Goal: Task Accomplishment & Management: Manage account settings

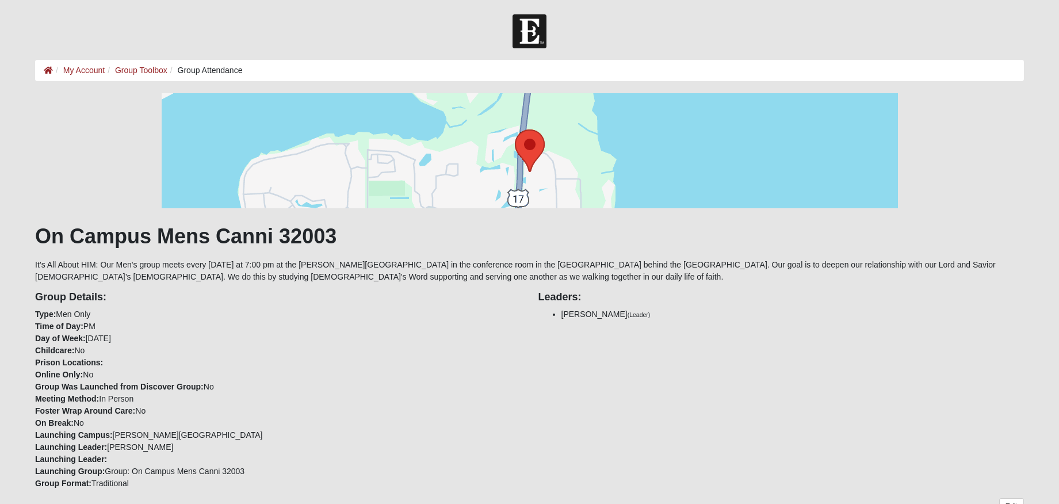
click at [455, 314] on div "Group Details: Type: Men Only Time of Day: PM Day of Week: [DATE] Childcare: No…" at bounding box center [277, 386] width 503 height 206
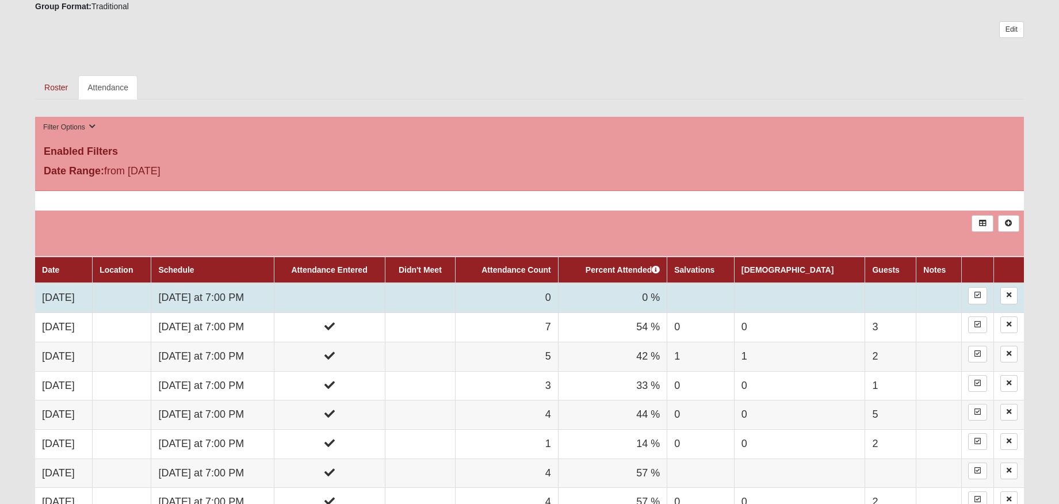
scroll to position [483, 0]
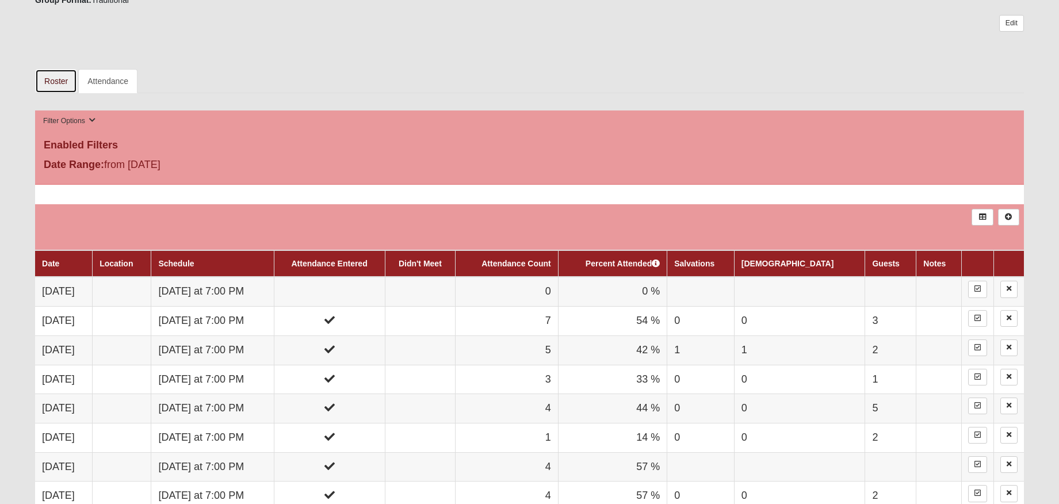
click at [57, 82] on link "Roster" at bounding box center [56, 81] width 42 height 24
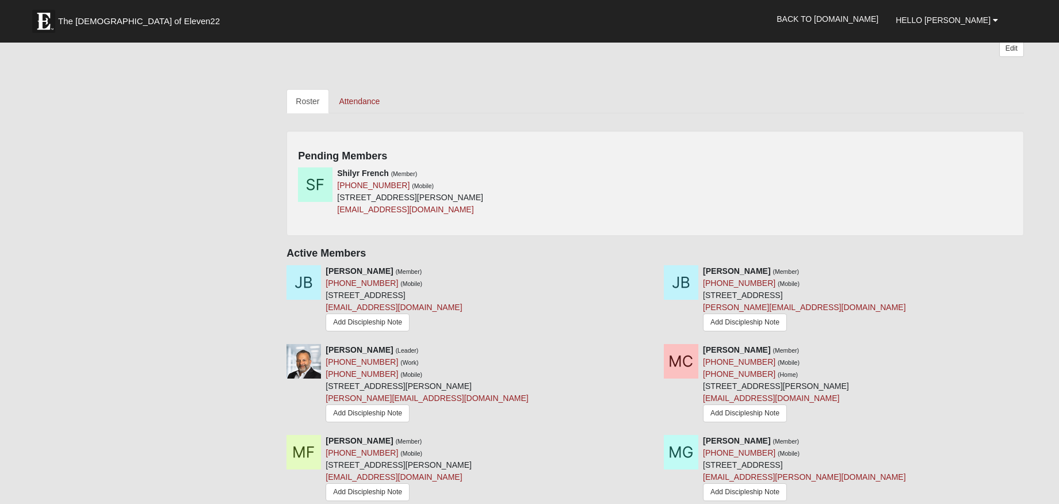
scroll to position [472, 0]
click at [650, 170] on icon at bounding box center [651, 174] width 8 height 8
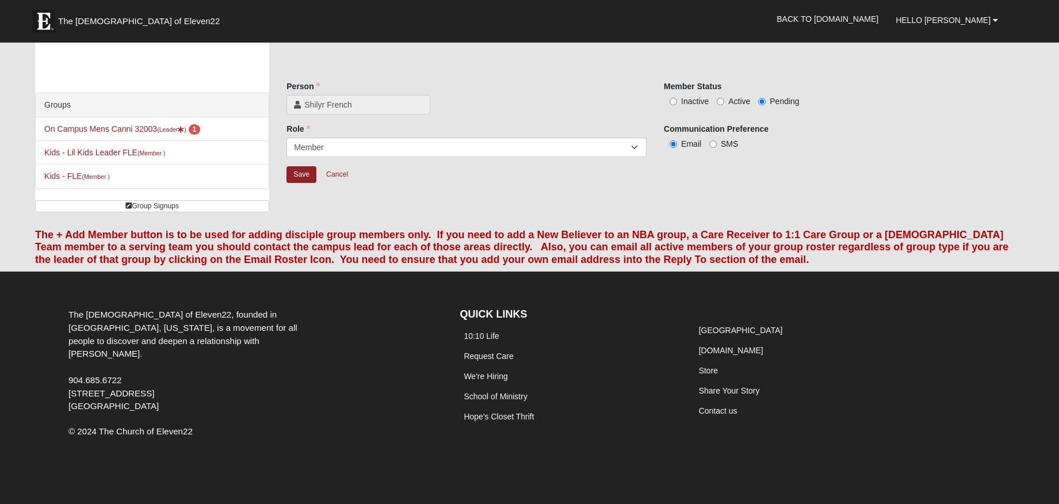
scroll to position [16, 0]
click at [721, 101] on input "Active" at bounding box center [720, 101] width 7 height 7
radio input "true"
click at [298, 174] on input "Save" at bounding box center [301, 174] width 30 height 17
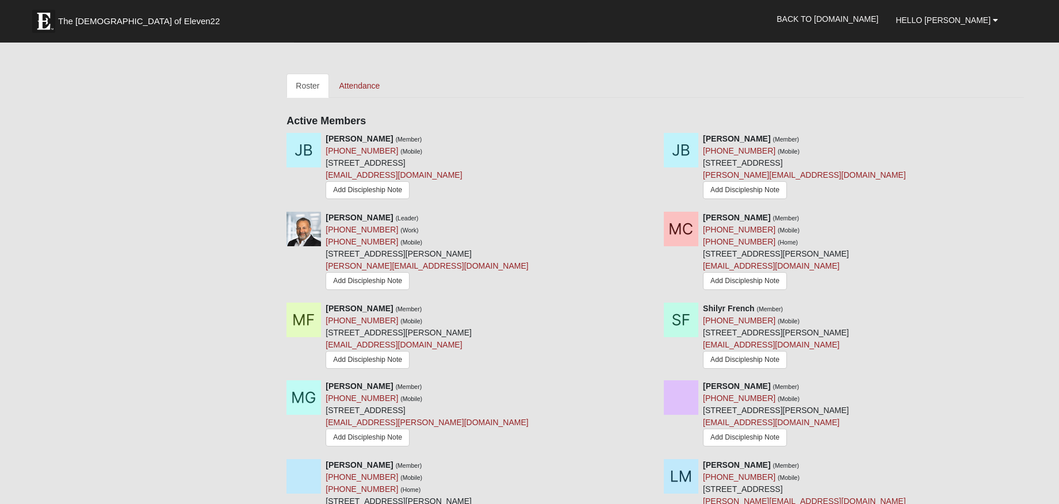
scroll to position [343, 0]
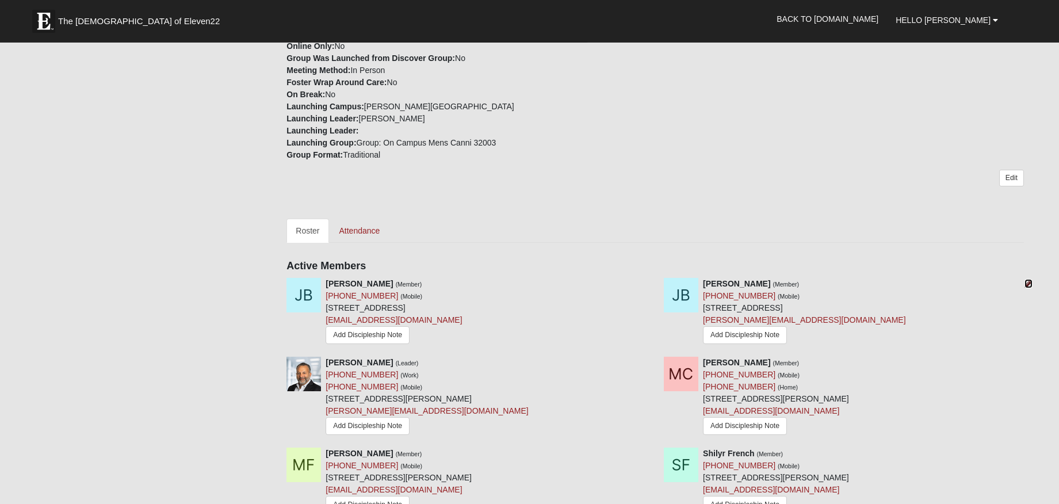
click at [1030, 280] on icon at bounding box center [1028, 284] width 8 height 8
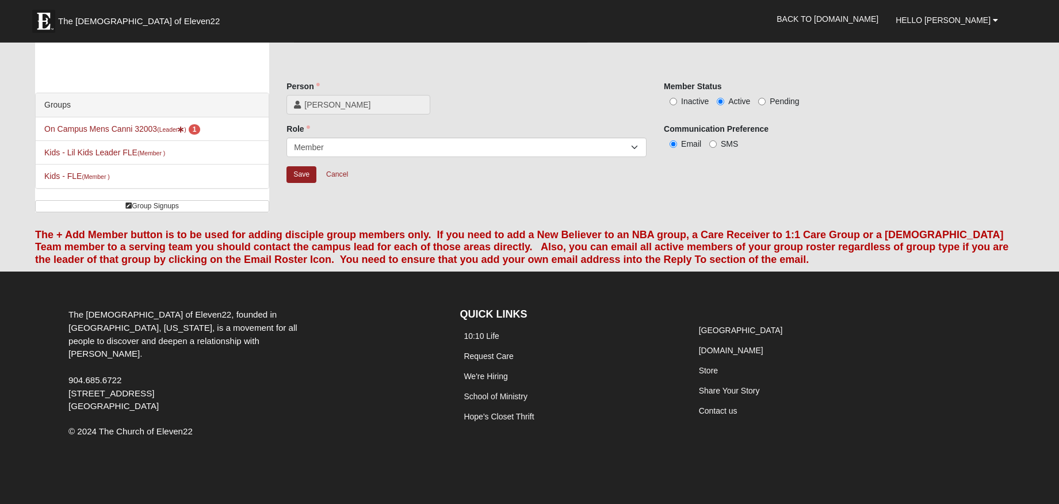
scroll to position [16, 0]
click at [676, 99] on input "Inactive" at bounding box center [672, 101] width 7 height 7
radio input "true"
click at [297, 174] on input "Save" at bounding box center [301, 174] width 30 height 17
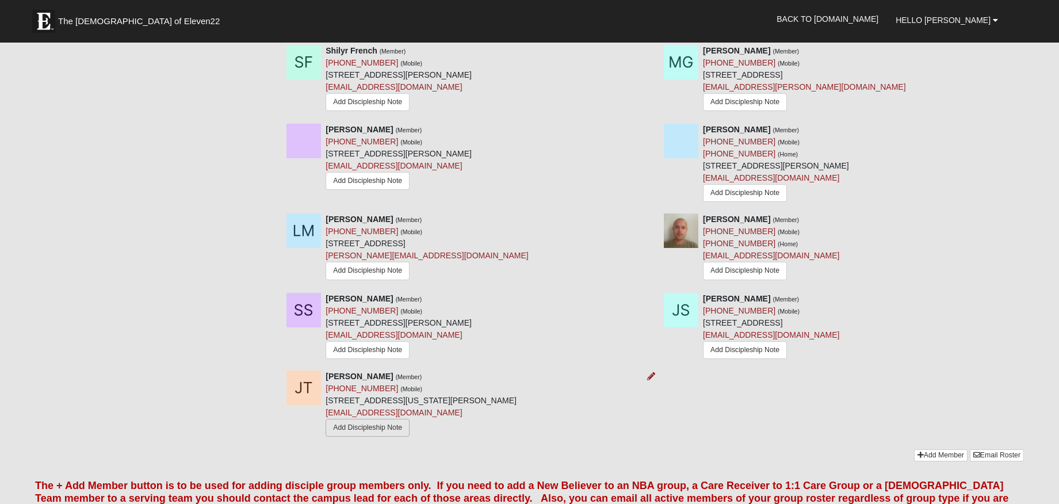
scroll to position [757, 0]
click at [651, 372] on icon at bounding box center [651, 376] width 8 height 8
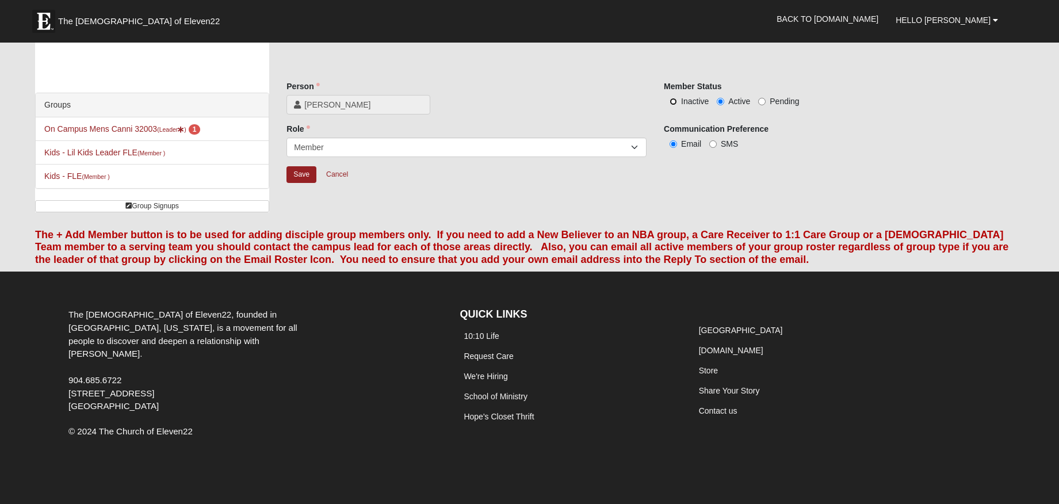
click at [671, 102] on input "Inactive" at bounding box center [672, 101] width 7 height 7
radio input "true"
click at [307, 173] on input "Save" at bounding box center [301, 174] width 30 height 17
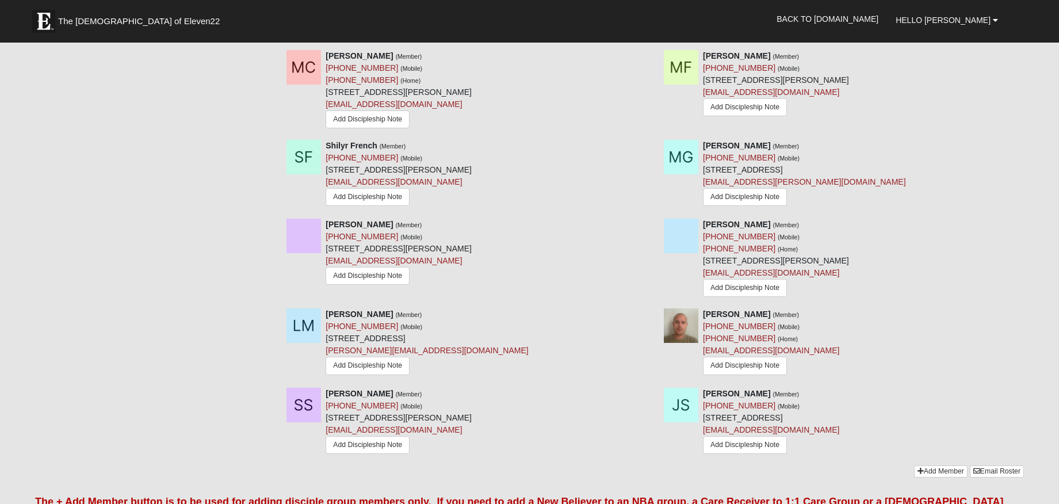
scroll to position [663, 0]
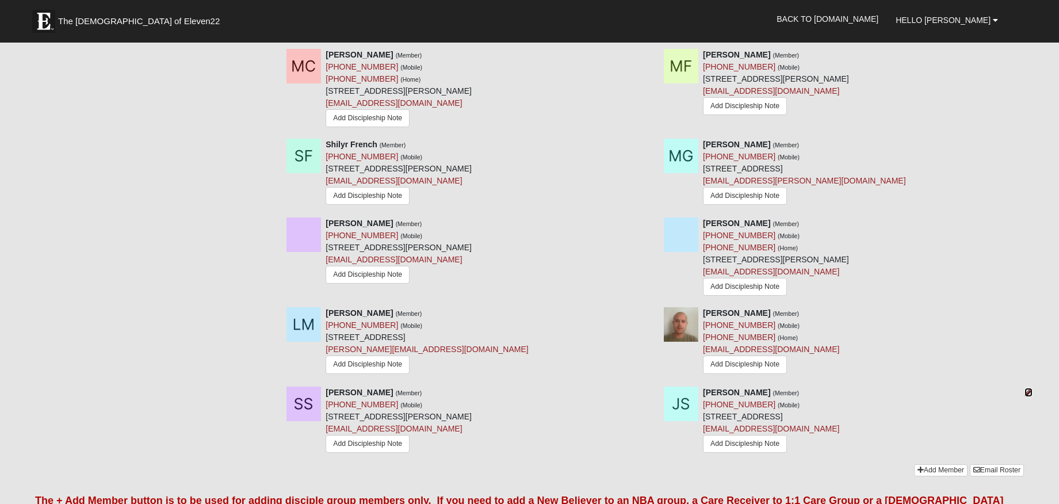
click at [1027, 388] on icon at bounding box center [1028, 392] width 8 height 8
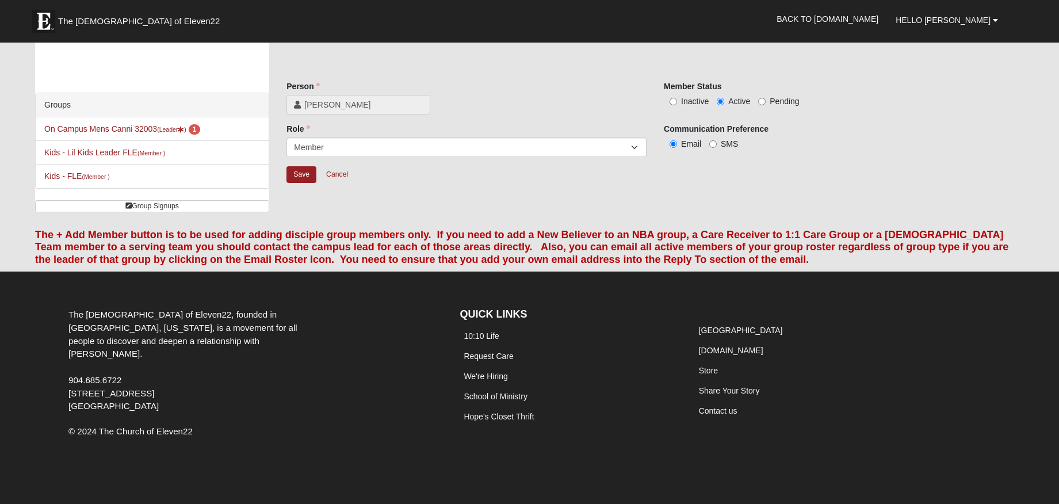
scroll to position [16, 0]
click at [677, 104] on input "Inactive" at bounding box center [672, 101] width 7 height 7
radio input "true"
click at [304, 173] on input "Save" at bounding box center [301, 174] width 30 height 17
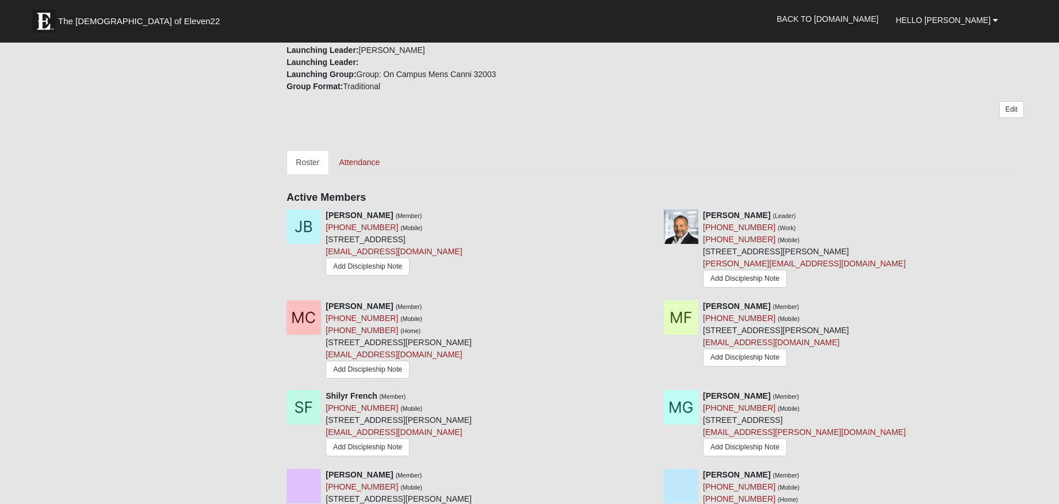
scroll to position [403, 0]
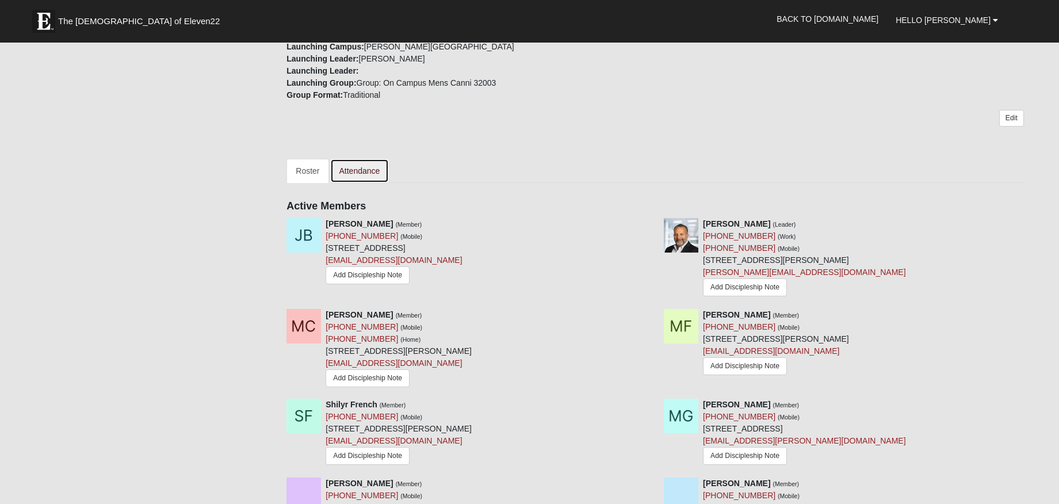
click at [374, 159] on link "Attendance" at bounding box center [359, 171] width 59 height 24
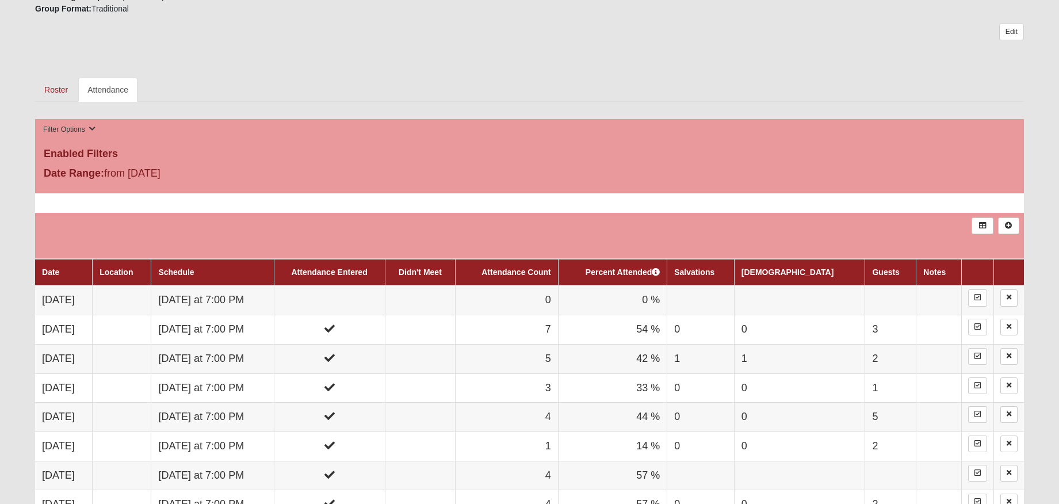
scroll to position [478, 0]
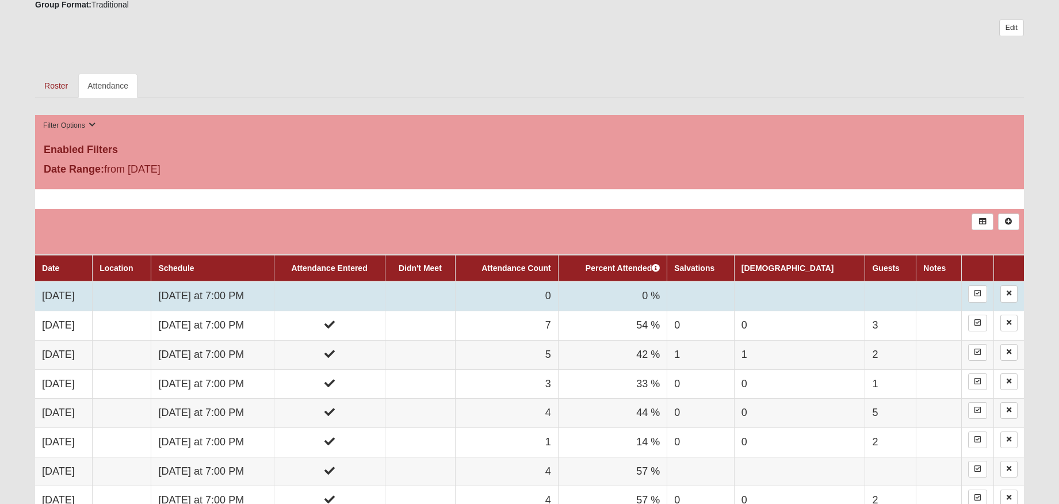
click at [373, 295] on td at bounding box center [329, 295] width 111 height 29
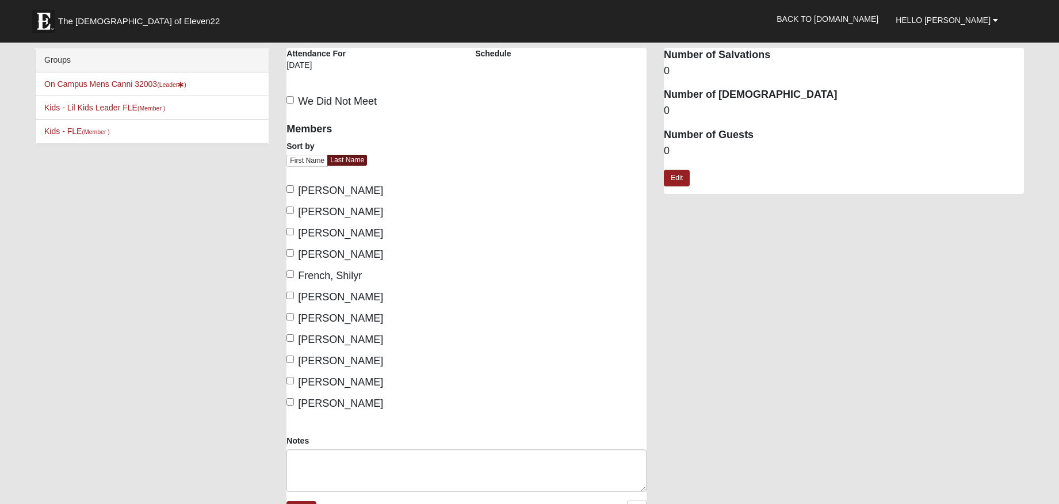
click at [285, 190] on div "Members Sort by First Name Last Name Beauchamp, Justin Canni, Adam Collver, Mic…" at bounding box center [372, 274] width 189 height 319
click at [293, 194] on label "Beauchamp, Justin" at bounding box center [334, 191] width 97 height 16
click at [293, 193] on input "Beauchamp, Justin" at bounding box center [289, 188] width 7 height 7
checkbox input "true"
click at [293, 210] on input "Canni, Adam" at bounding box center [289, 209] width 7 height 7
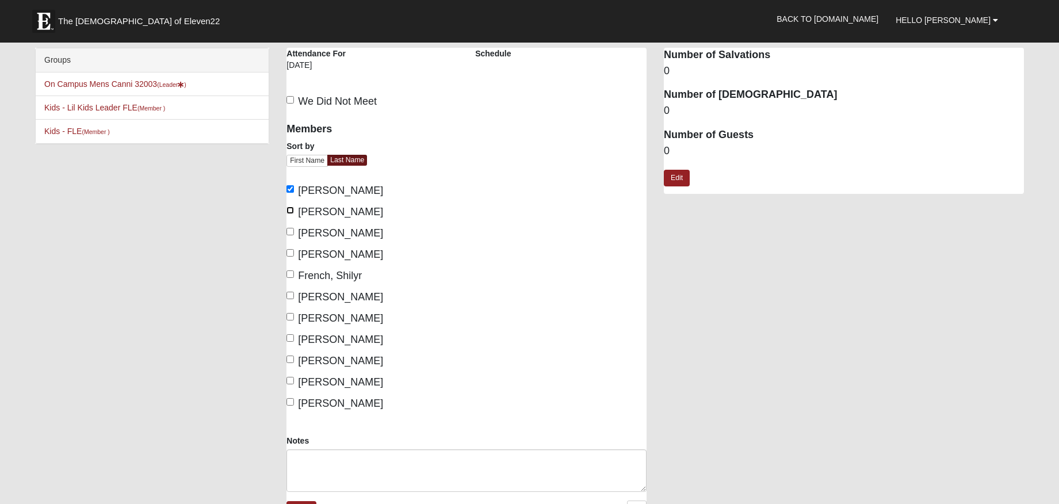
checkbox input "true"
click at [293, 250] on input "Forholt, Matt" at bounding box center [289, 252] width 7 height 7
checkbox input "true"
click at [296, 271] on label "French, Shilyr" at bounding box center [323, 276] width 75 height 16
click at [294, 271] on input "French, Shilyr" at bounding box center [289, 273] width 7 height 7
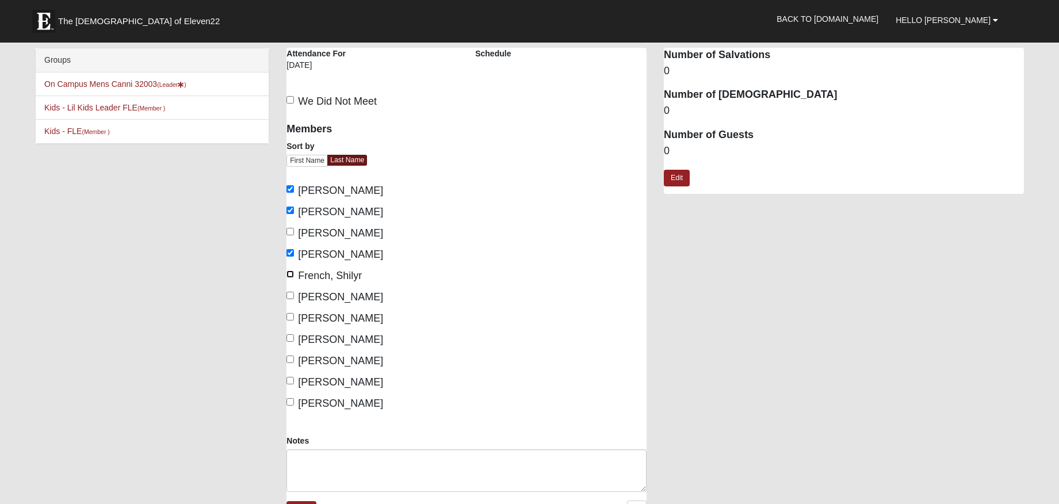
checkbox input "true"
click at [292, 293] on input "Gillman, Mark" at bounding box center [289, 295] width 7 height 7
checkbox input "true"
click at [290, 335] on input "Land, William" at bounding box center [289, 337] width 7 height 7
checkbox input "true"
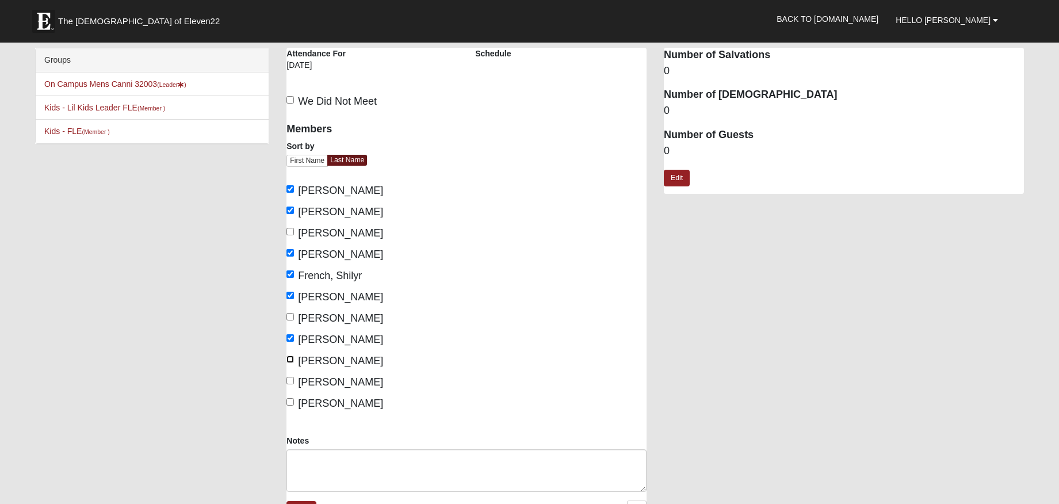
drag, startPoint x: 291, startPoint y: 358, endPoint x: 291, endPoint y: 366, distance: 8.1
click at [291, 358] on input "Maney, Leonard" at bounding box center [289, 358] width 7 height 7
checkbox input "true"
click at [291, 374] on div "Members Sort by First Name Last Name Beauchamp, Justin Canni, Adam Collver, Mic…" at bounding box center [371, 263] width 171 height 296
click at [290, 380] on input "Schneider, Derek" at bounding box center [289, 380] width 7 height 7
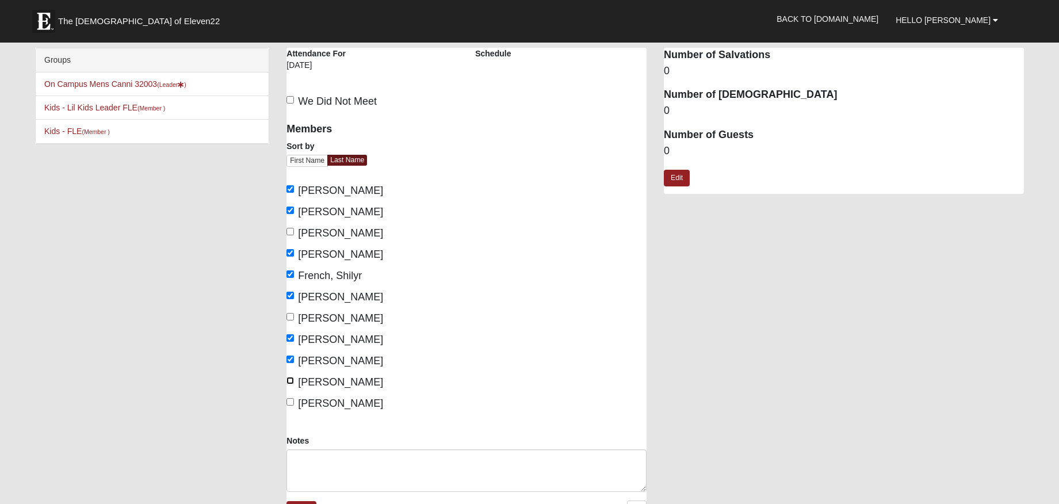
checkbox input "true"
click at [290, 400] on input "Scoates, Steven" at bounding box center [289, 401] width 7 height 7
checkbox input "true"
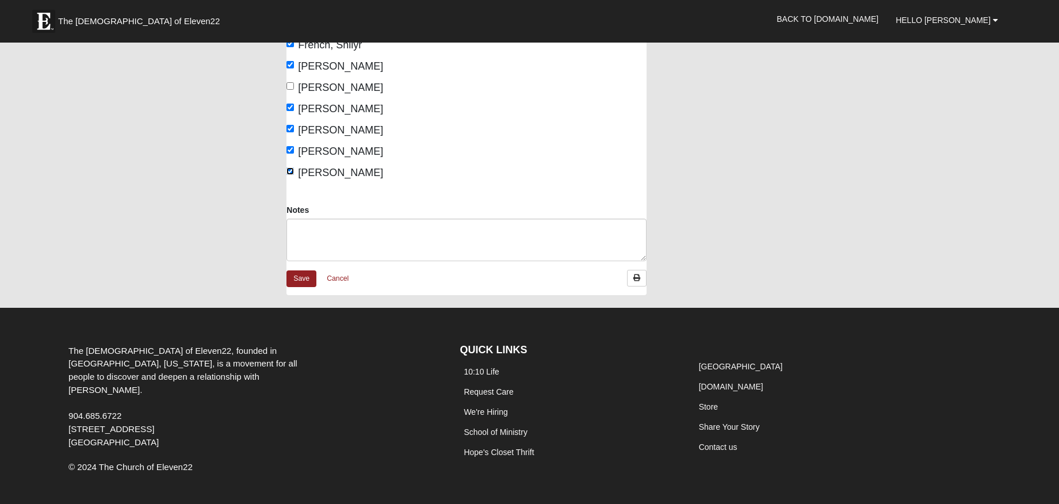
scroll to position [242, 0]
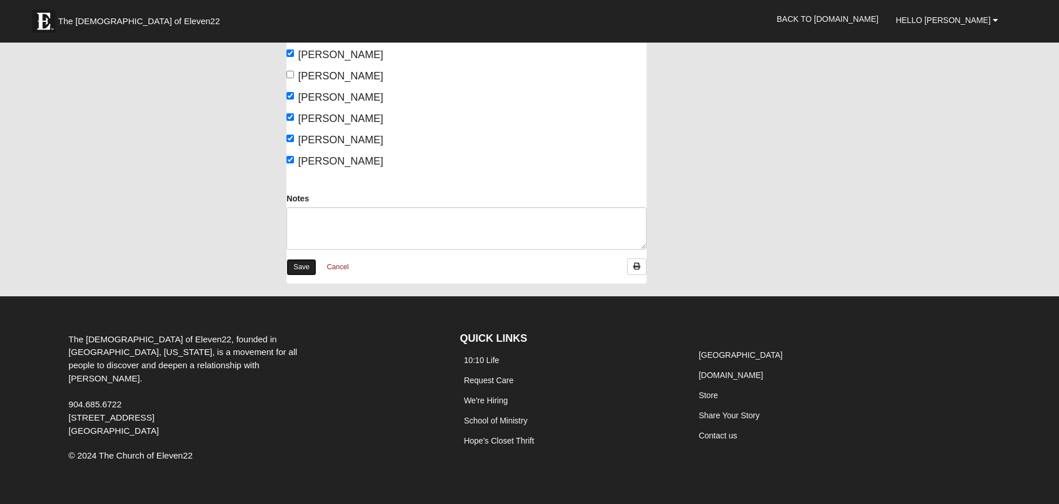
click at [298, 264] on link "Save" at bounding box center [301, 267] width 30 height 17
